Goal: Transaction & Acquisition: Purchase product/service

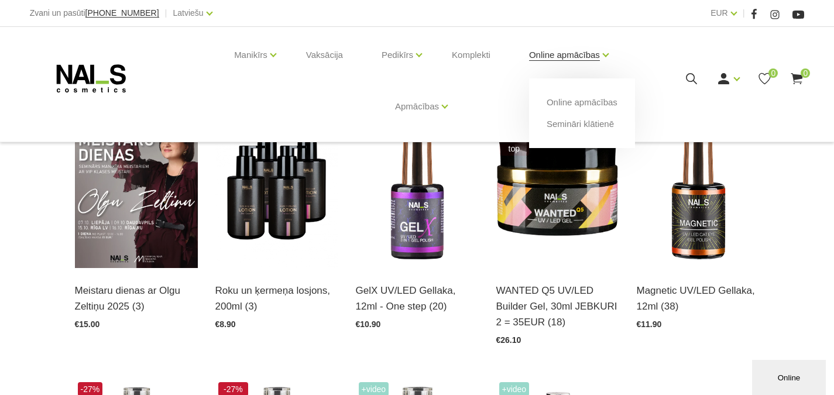
scroll to position [293, 0]
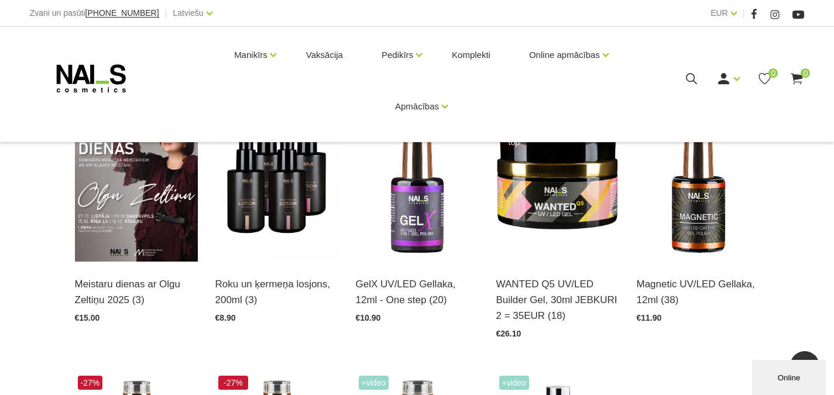
click at [793, 232] on div "Akcijas Iesakām Jaunumi OUTLET Meistaru dienas ar Olgu Zeltiņu 2025 (3) Atvērt …" at bounding box center [417, 353] width 834 height 673
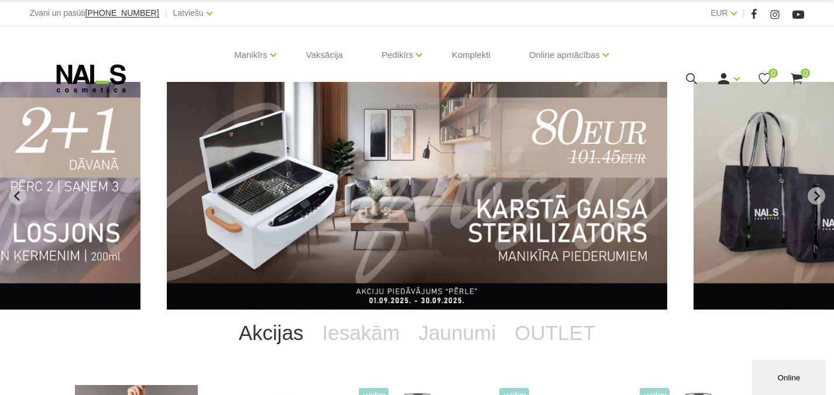
scroll to position [0, 0]
click at [818, 198] on icon "Next slide" at bounding box center [817, 196] width 11 height 11
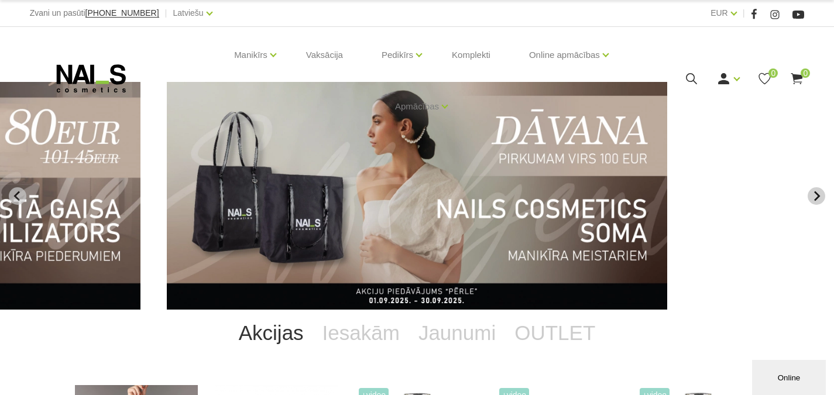
click at [817, 197] on icon "Next slide" at bounding box center [818, 196] width 6 height 10
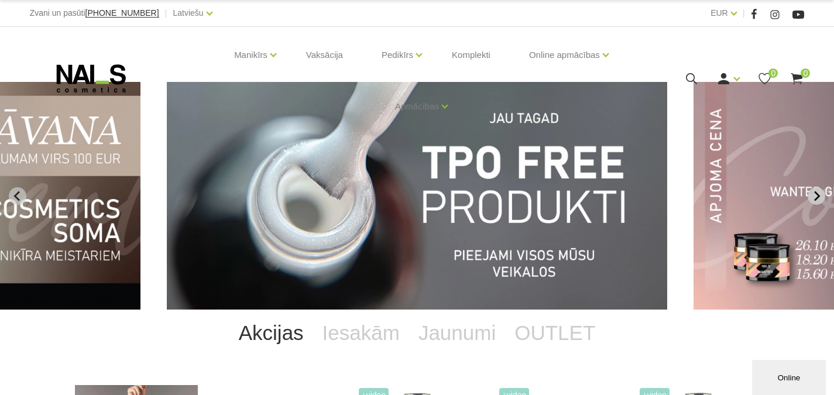
click at [817, 197] on icon "Next slide" at bounding box center [818, 196] width 6 height 10
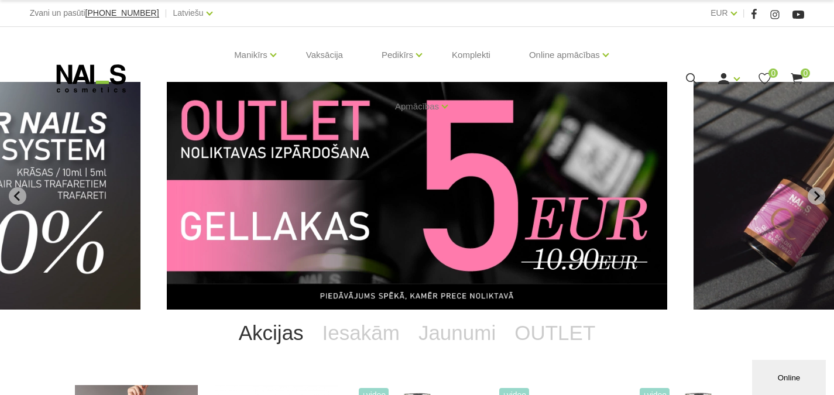
click at [393, 207] on img "11 of 12" at bounding box center [417, 196] width 501 height 228
click at [334, 231] on img "11 of 12" at bounding box center [417, 196] width 501 height 228
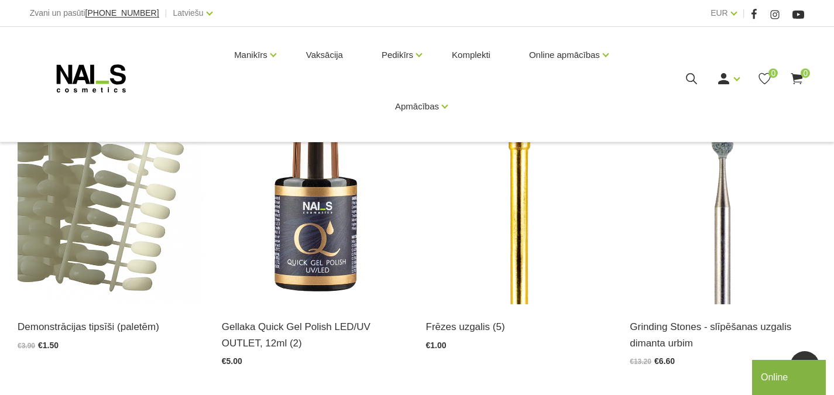
scroll to position [293, 0]
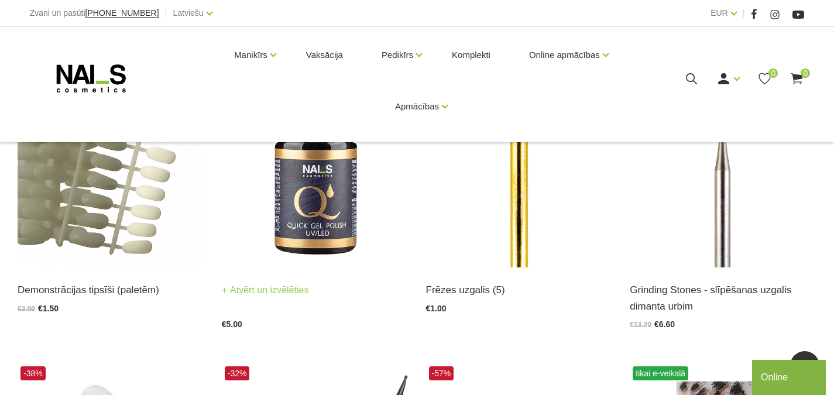
click at [330, 213] on img at bounding box center [315, 139] width 187 height 256
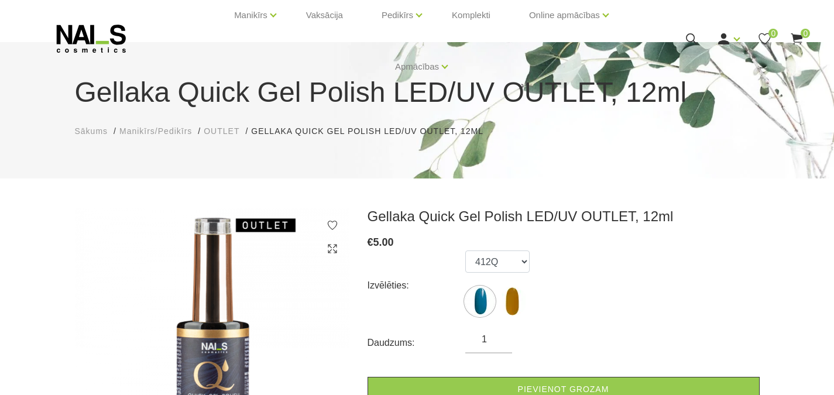
scroll to position [117, 0]
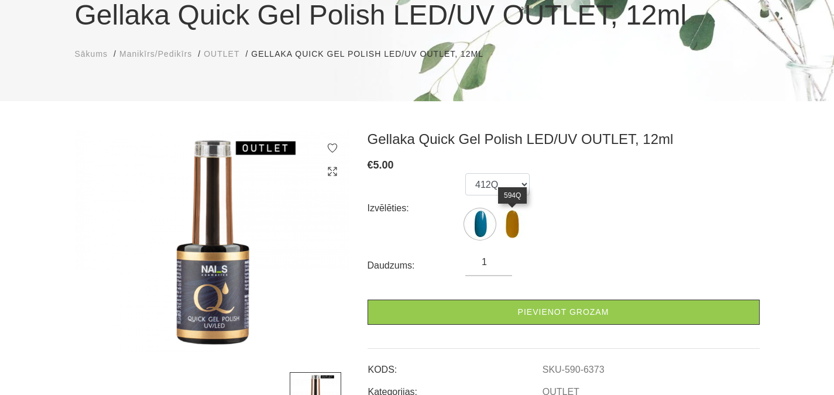
click at [499, 225] on img at bounding box center [512, 224] width 29 height 29
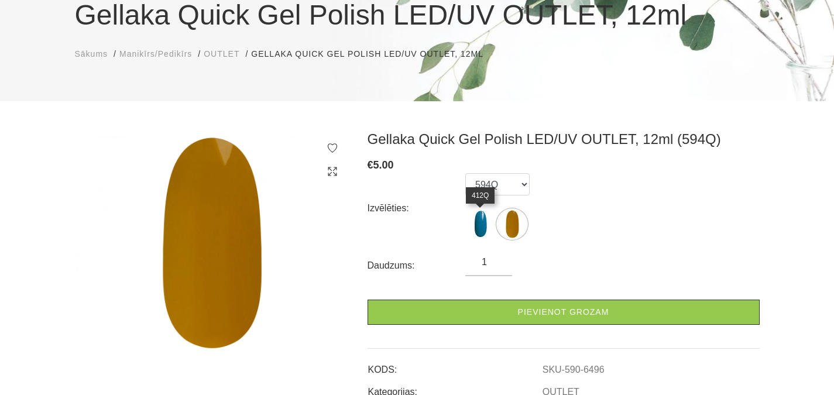
click at [491, 220] on img at bounding box center [480, 224] width 29 height 29
select select "6373"
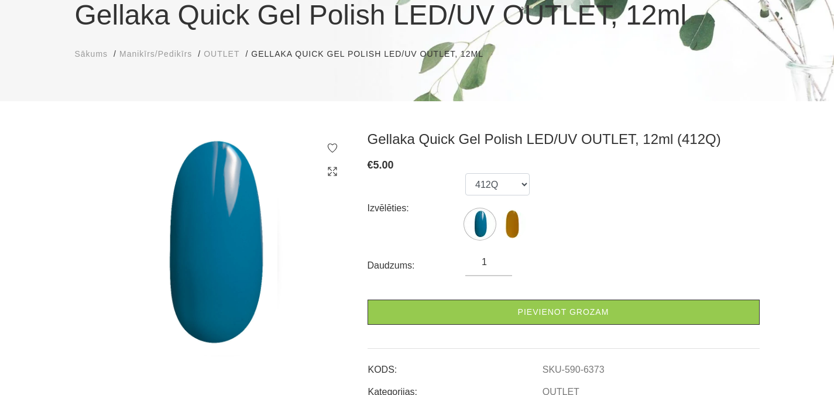
scroll to position [0, 0]
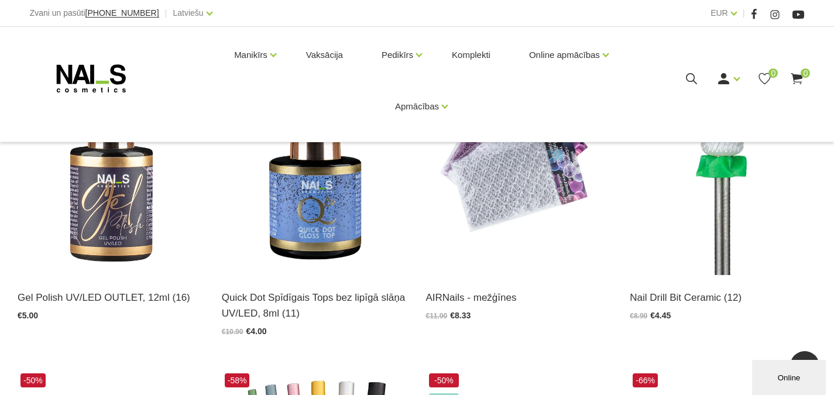
scroll to position [995, 0]
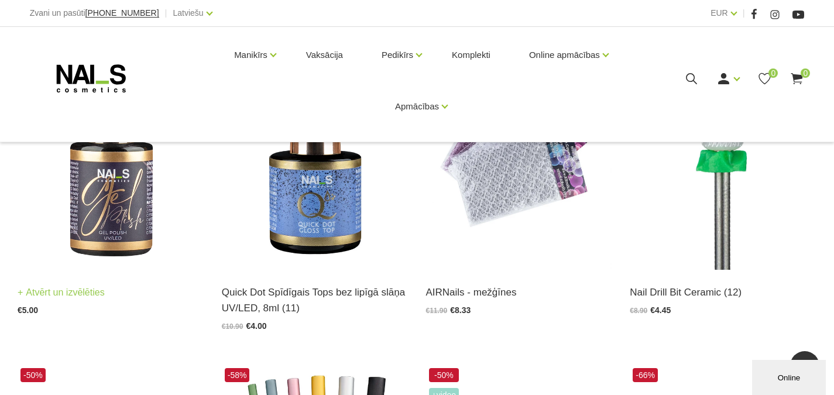
click at [120, 214] on img at bounding box center [111, 141] width 187 height 256
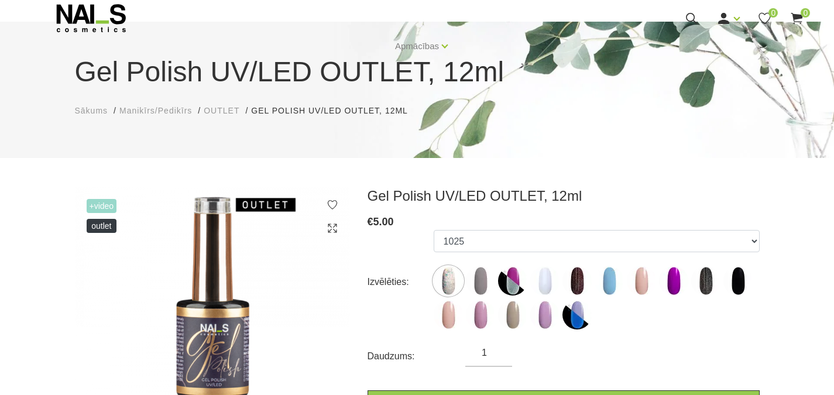
scroll to position [59, 0]
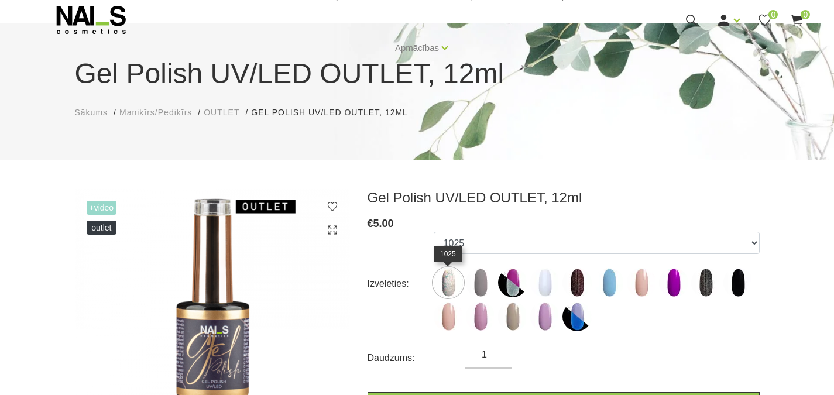
click at [449, 289] on img at bounding box center [448, 282] width 29 height 29
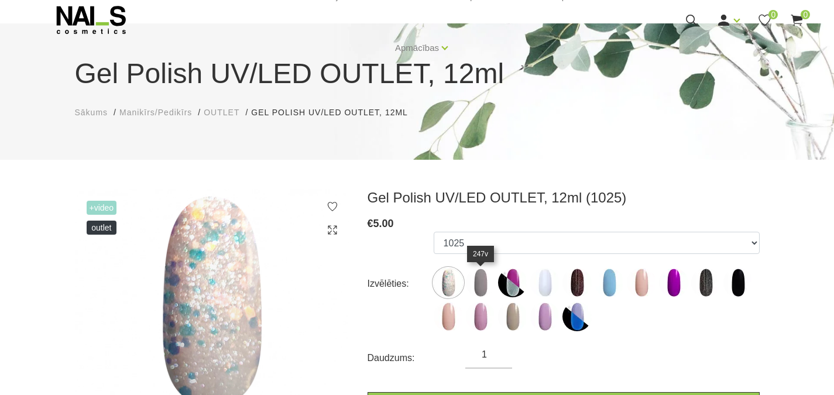
click at [486, 283] on img at bounding box center [480, 282] width 29 height 29
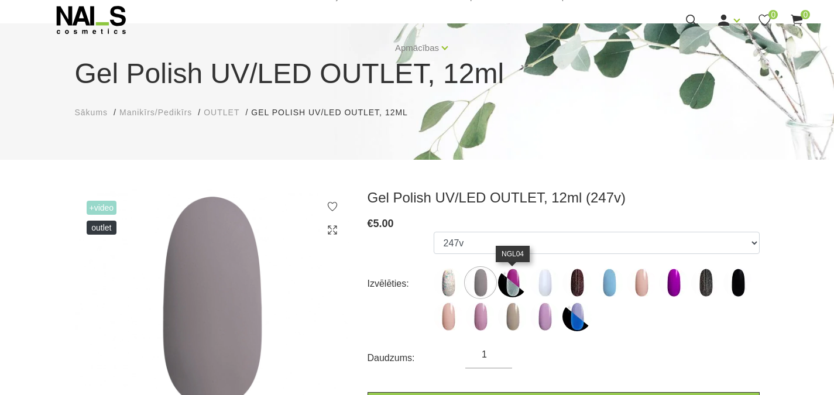
click at [501, 280] on img at bounding box center [512, 282] width 29 height 29
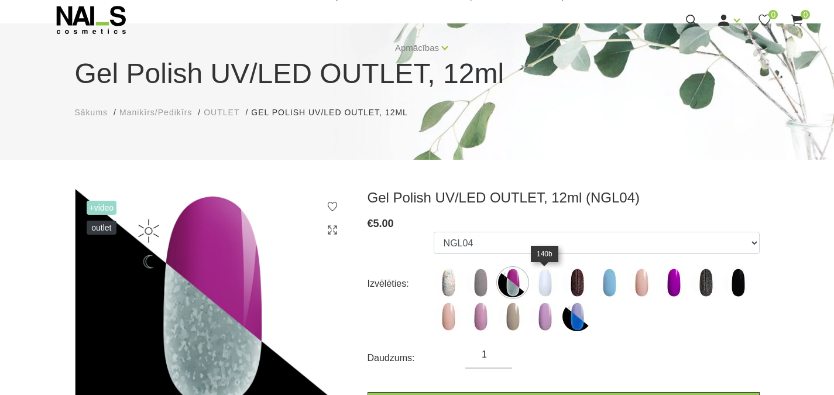
click at [542, 275] on img at bounding box center [545, 282] width 29 height 29
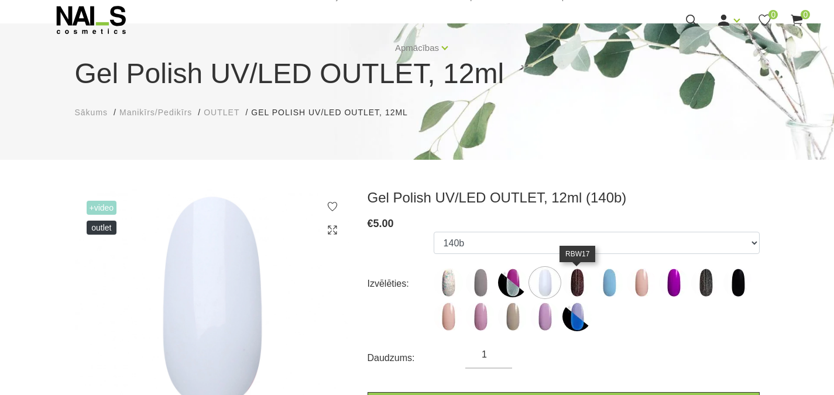
click at [575, 282] on img at bounding box center [577, 282] width 29 height 29
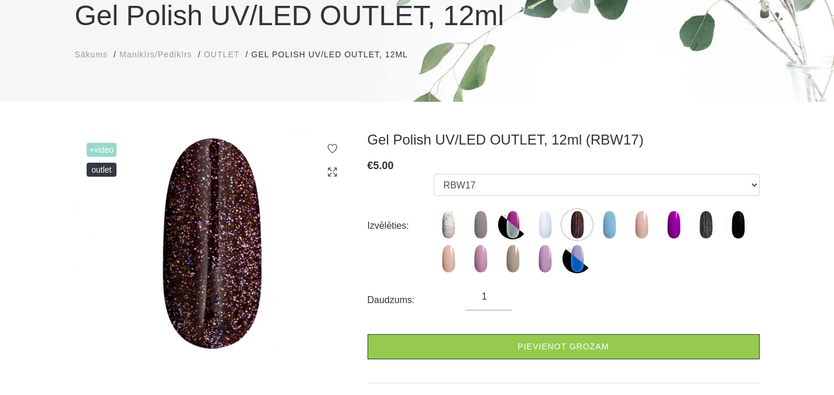
scroll to position [117, 0]
click at [616, 228] on img at bounding box center [609, 224] width 29 height 29
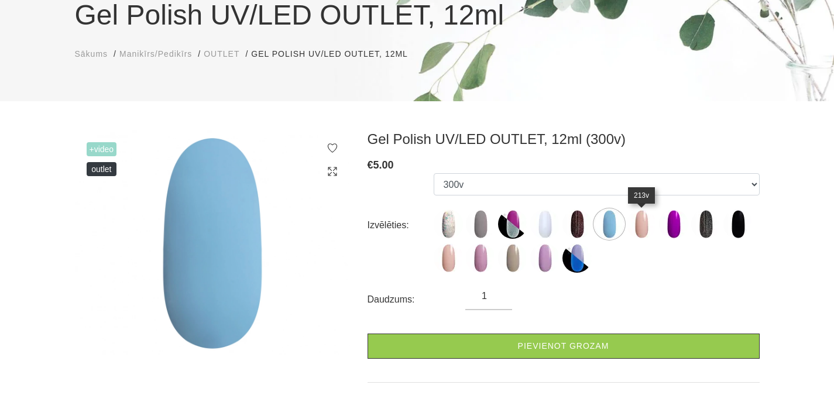
click at [636, 222] on img at bounding box center [641, 224] width 29 height 29
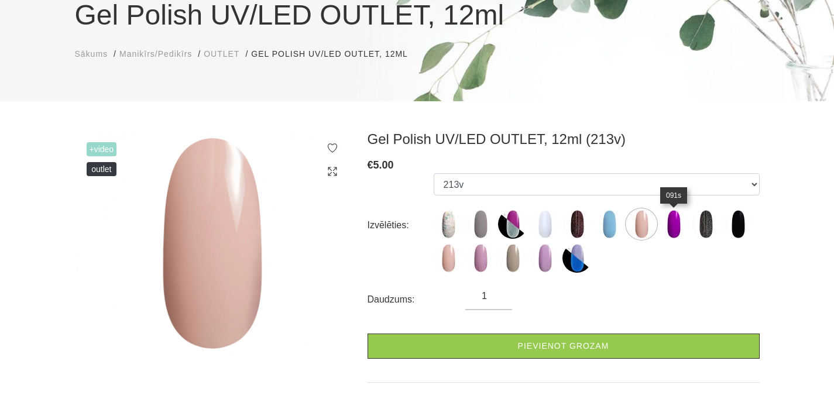
click at [673, 227] on img at bounding box center [673, 224] width 29 height 29
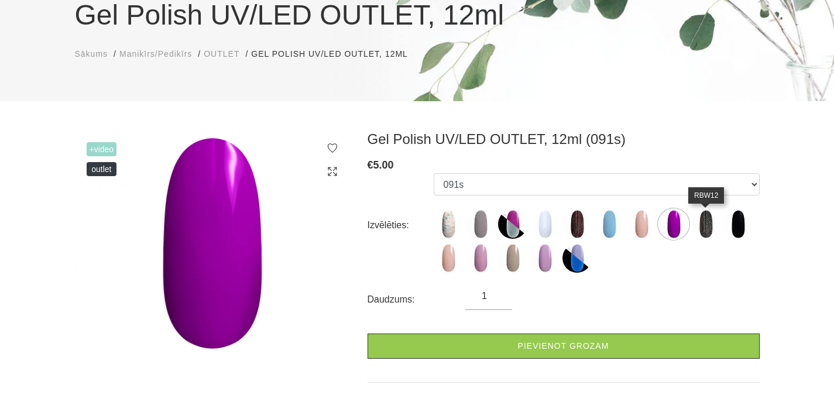
click at [693, 224] on img at bounding box center [706, 224] width 29 height 29
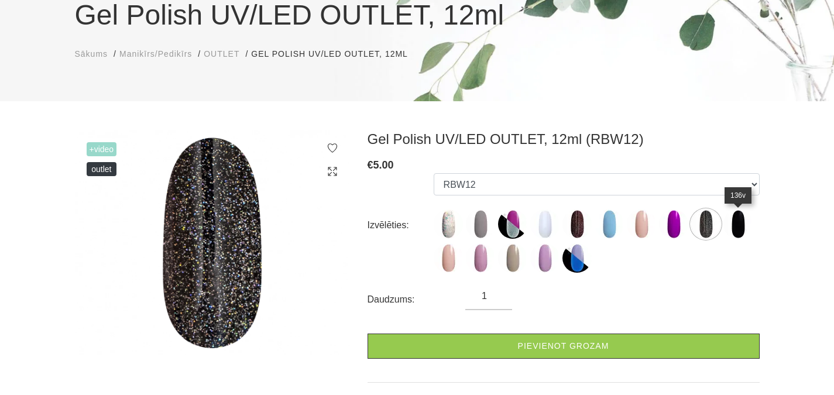
click at [737, 224] on img at bounding box center [738, 224] width 29 height 29
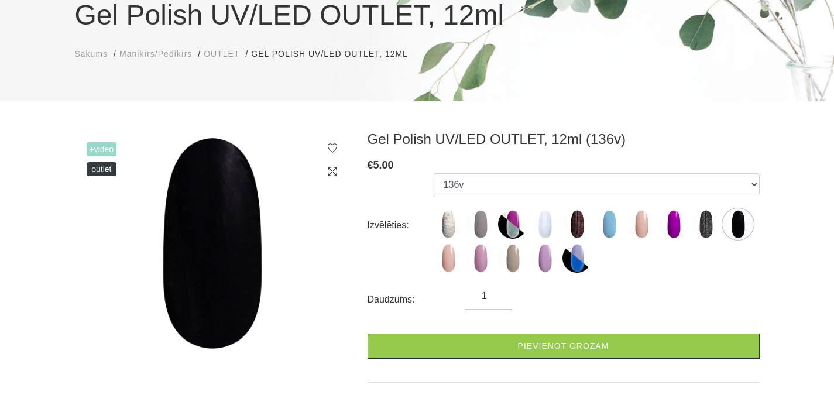
click at [426, 258] on div "Izvēlēties: 1025 247v NGL04 140b RBW17 300v 213v 091s RBW12 136v 238v 096v 187v…" at bounding box center [564, 225] width 392 height 104
click at [443, 258] on img at bounding box center [448, 258] width 29 height 29
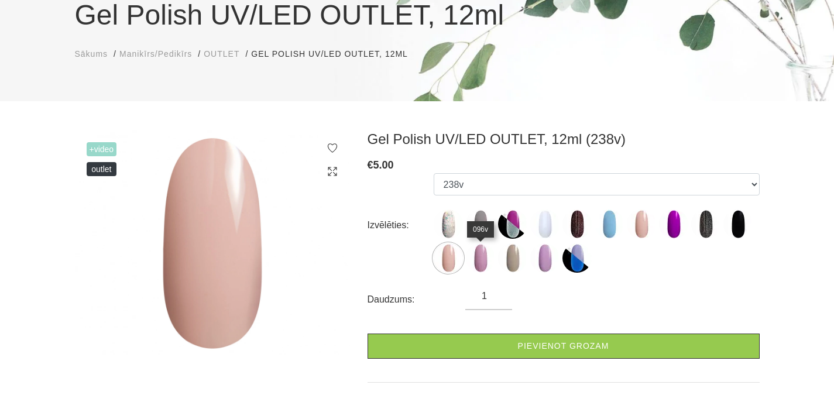
click at [480, 260] on img at bounding box center [480, 258] width 29 height 29
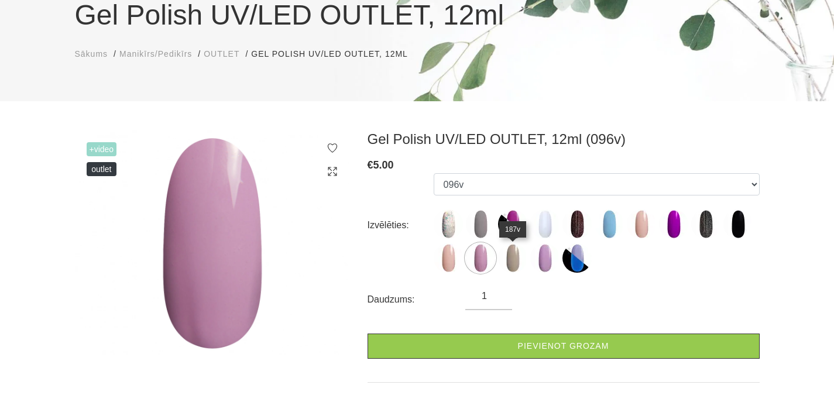
click at [504, 259] on img at bounding box center [512, 258] width 29 height 29
select select "6479"
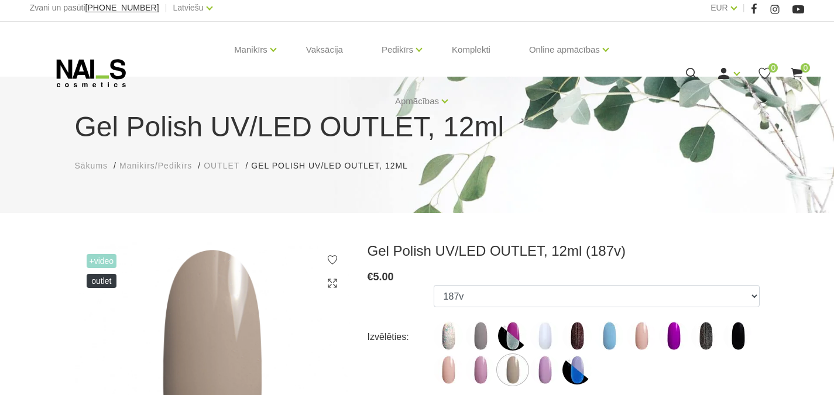
scroll to position [0, 0]
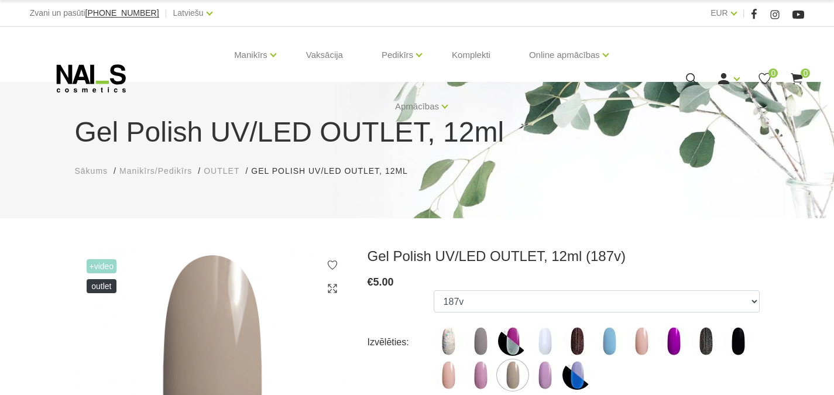
click at [80, 70] on use at bounding box center [90, 78] width 69 height 28
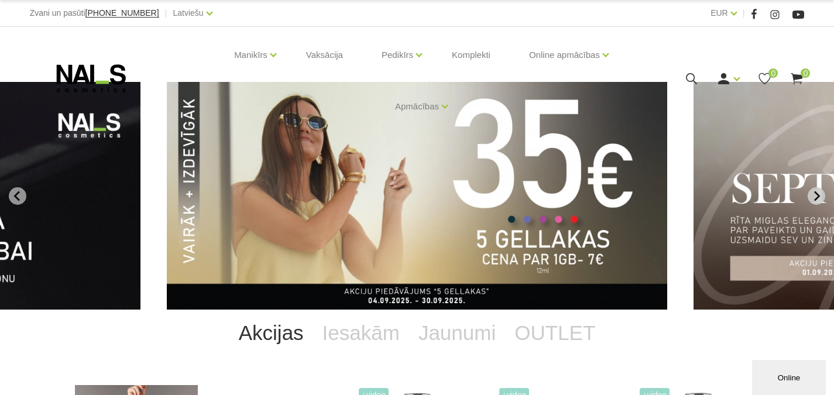
click at [815, 196] on icon "Next slide" at bounding box center [817, 196] width 11 height 11
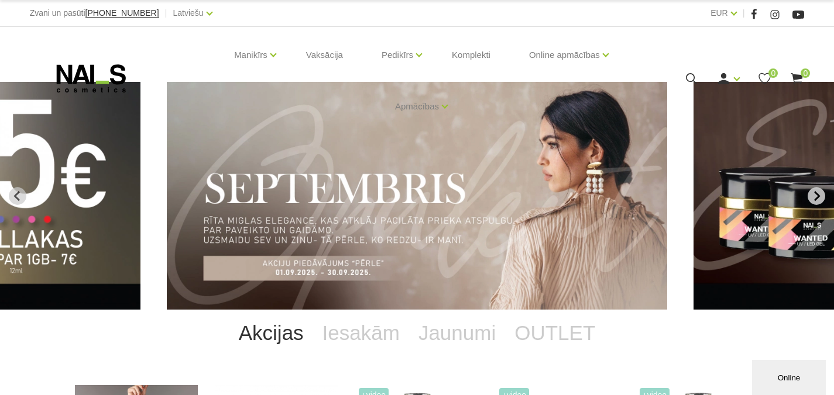
click at [815, 196] on icon "Next slide" at bounding box center [817, 196] width 11 height 11
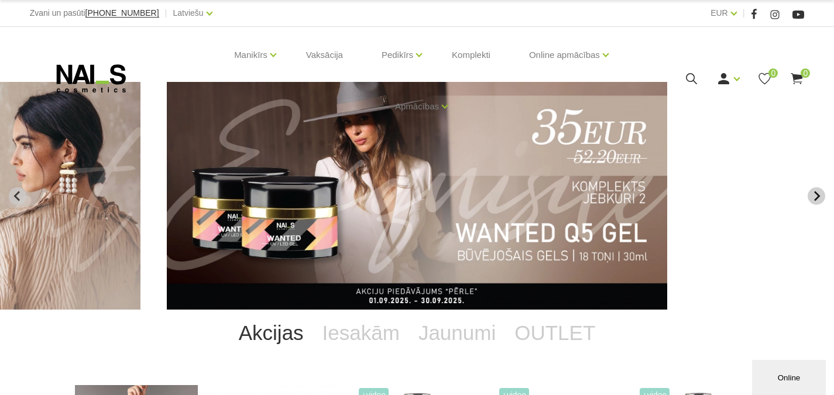
click at [815, 196] on icon "Next slide" at bounding box center [817, 196] width 11 height 11
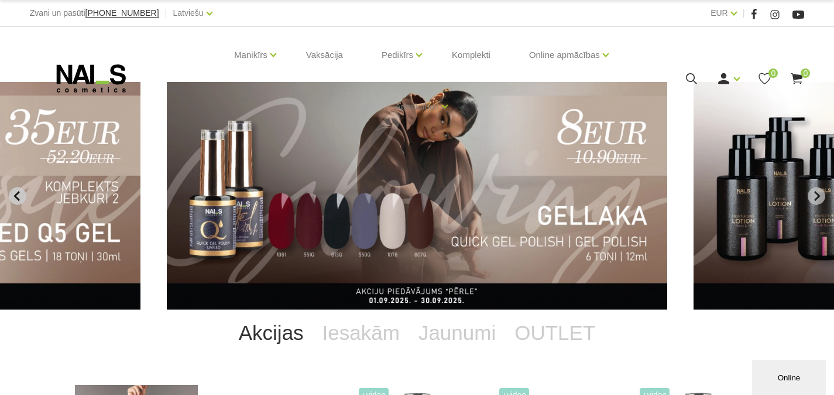
click at [12, 197] on icon "Previous slide" at bounding box center [17, 196] width 11 height 11
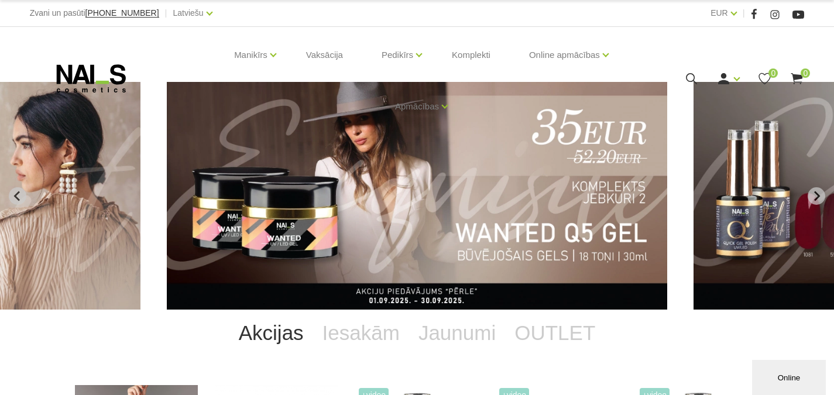
click at [303, 225] on img "3 of 12" at bounding box center [417, 196] width 501 height 228
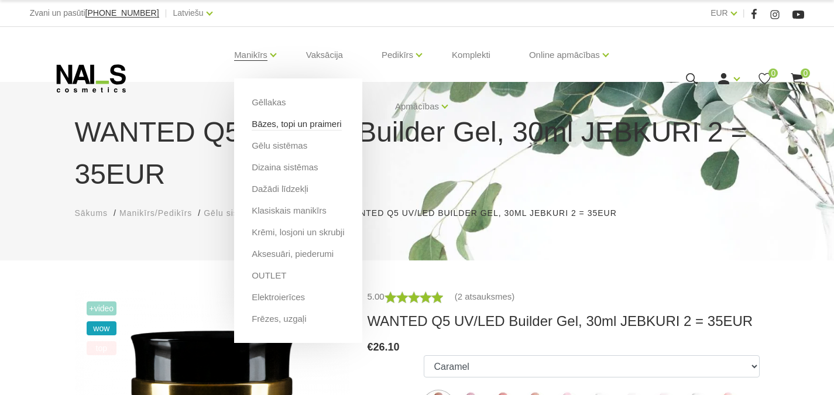
click at [273, 124] on link "Bāzes, topi un praimeri" at bounding box center [297, 124] width 90 height 13
